Goal: Check status: Check status

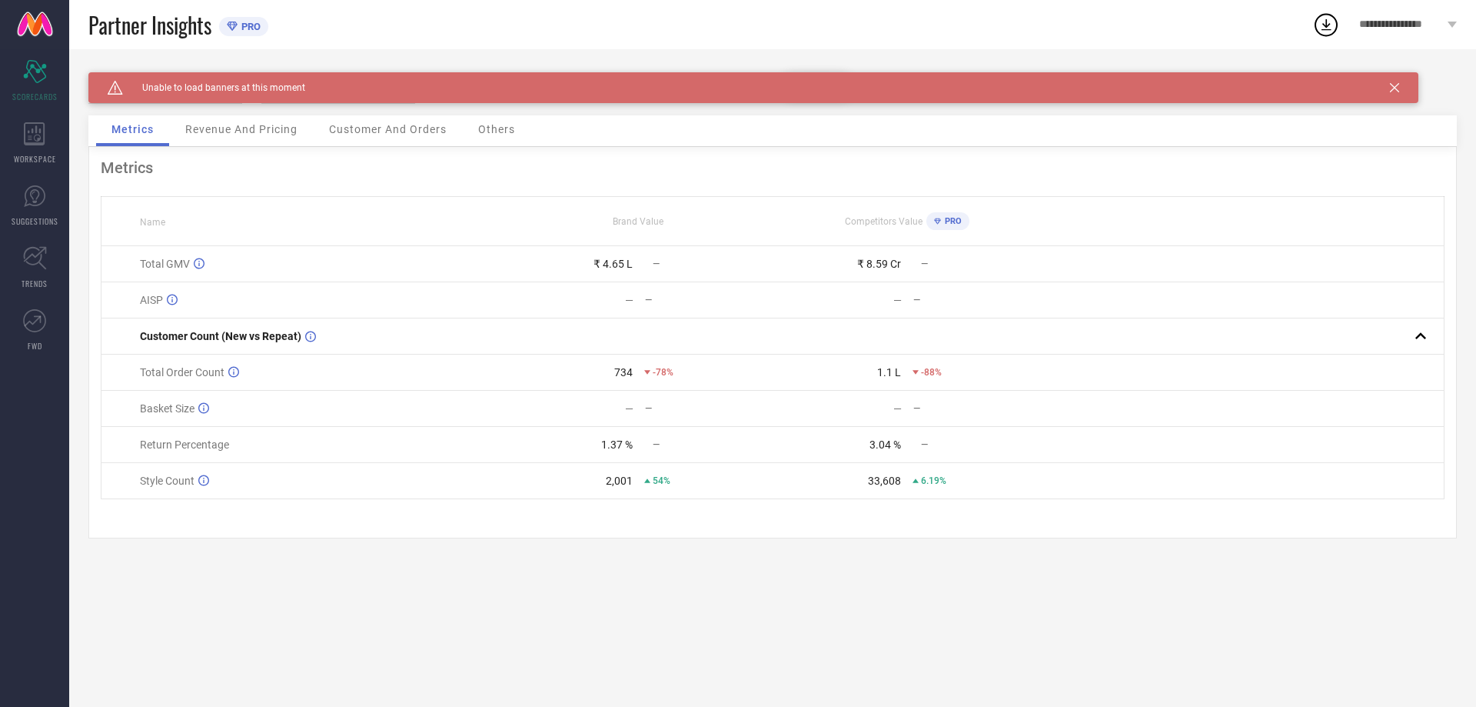
click at [1390, 85] on icon at bounding box center [1394, 87] width 9 height 9
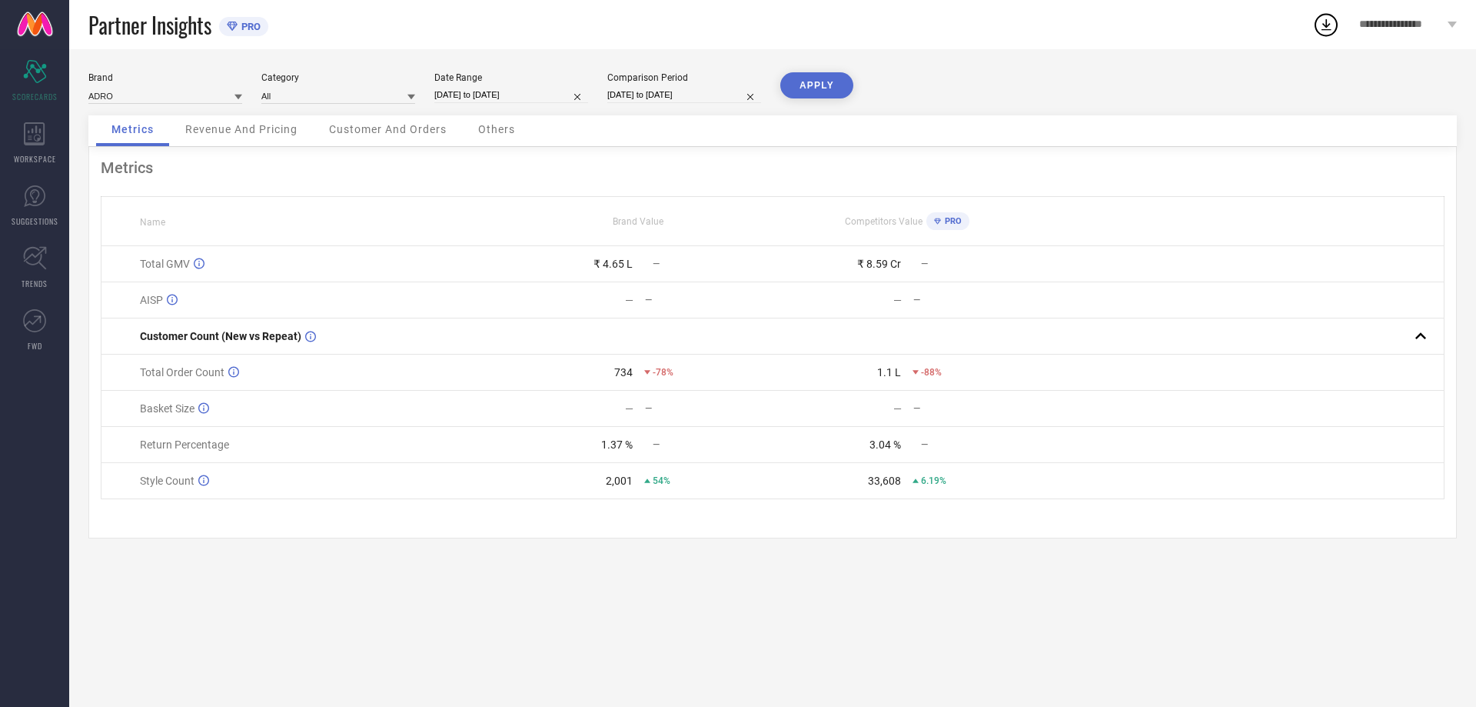
click at [500, 93] on input "[DATE] to [DATE]" at bounding box center [511, 95] width 154 height 16
select select "9"
select select "2025"
select select "10"
select select "2025"
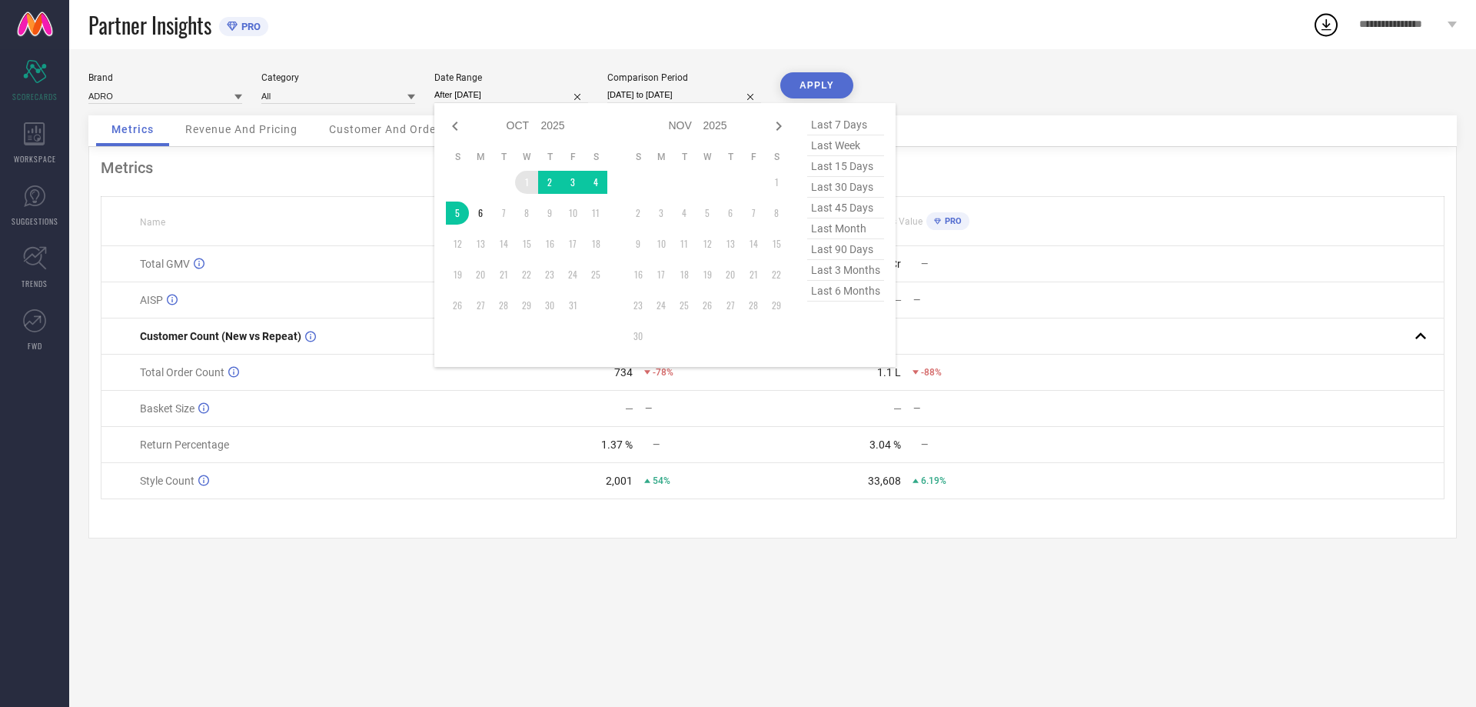
click at [526, 180] on td "1" at bounding box center [526, 182] width 23 height 23
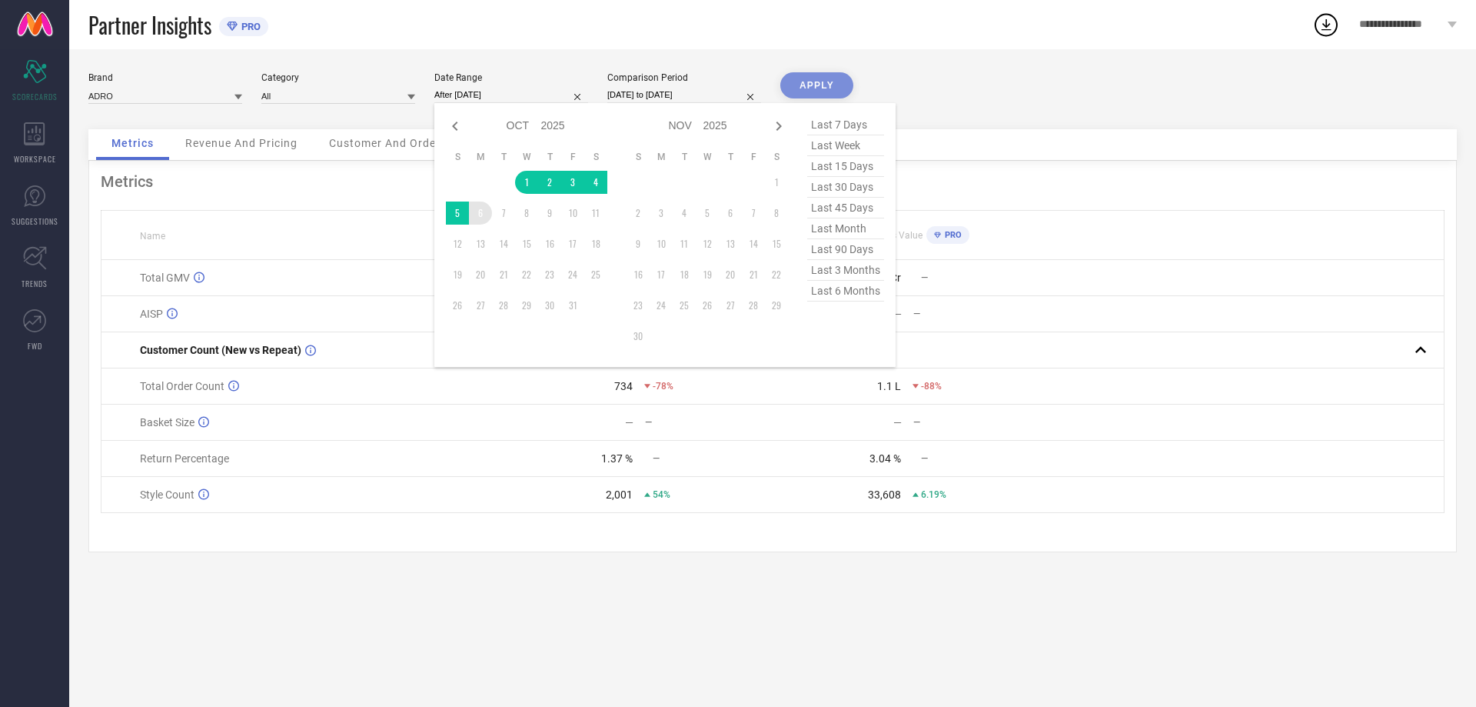
type input "[DATE] to [DATE]"
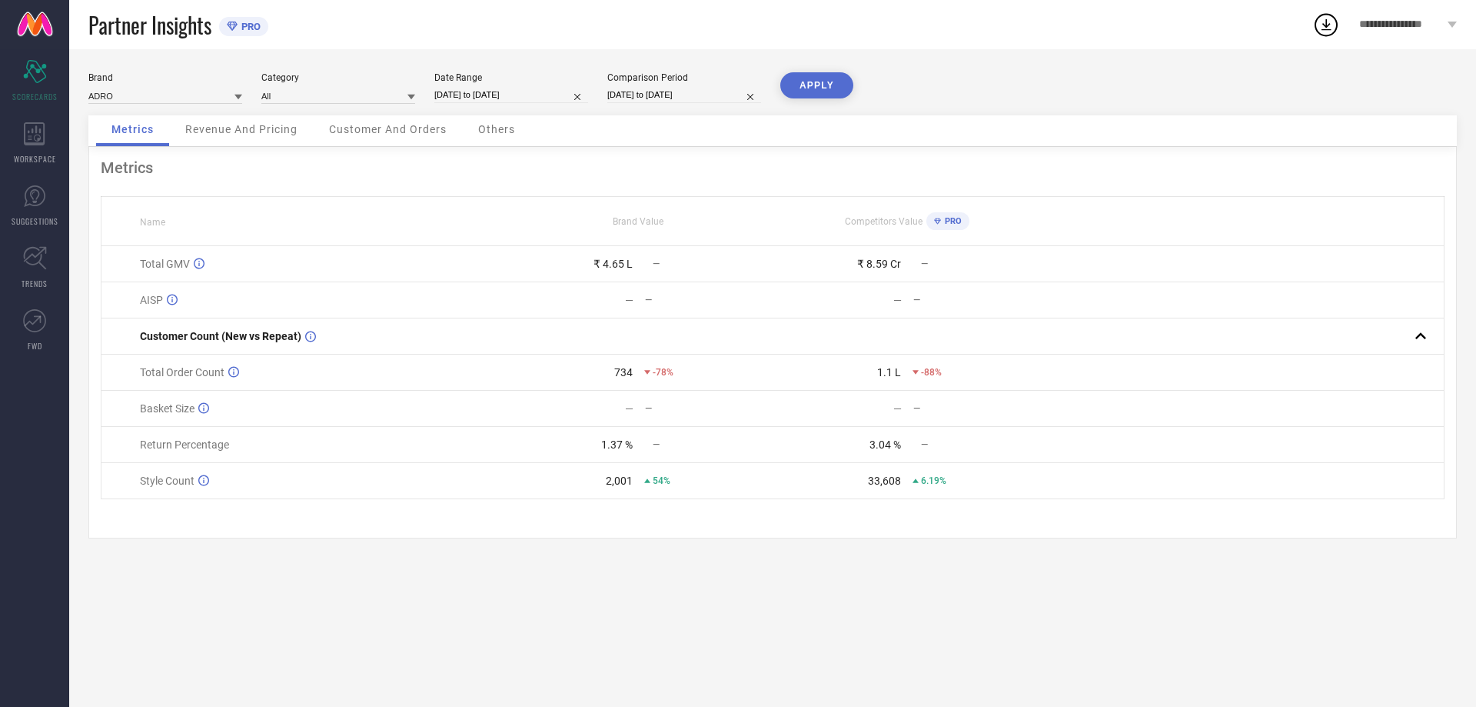
click at [824, 90] on button "APPLY" at bounding box center [817, 85] width 73 height 26
